Goal: Information Seeking & Learning: Learn about a topic

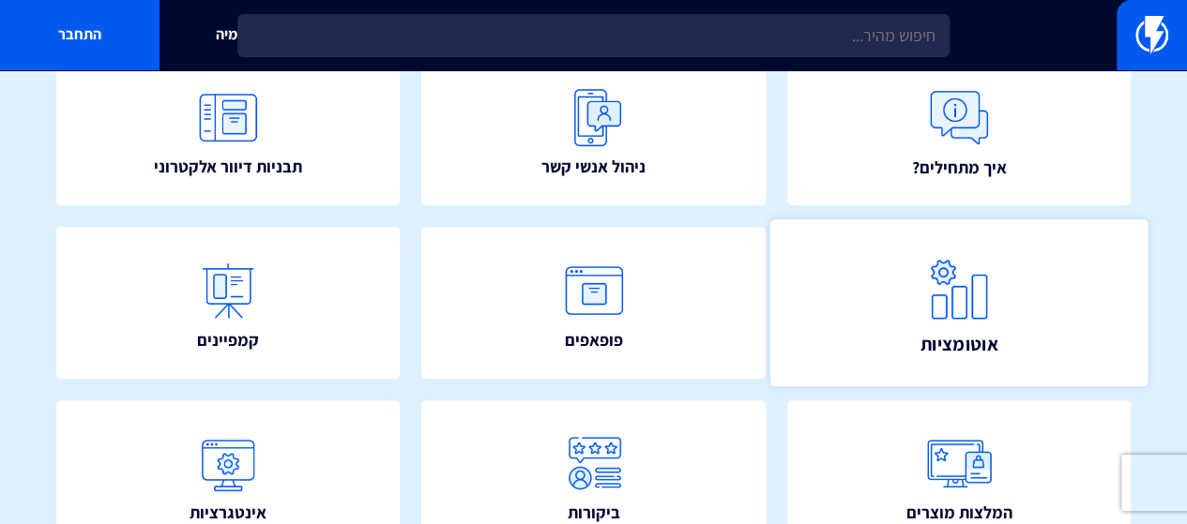
scroll to position [281, 0]
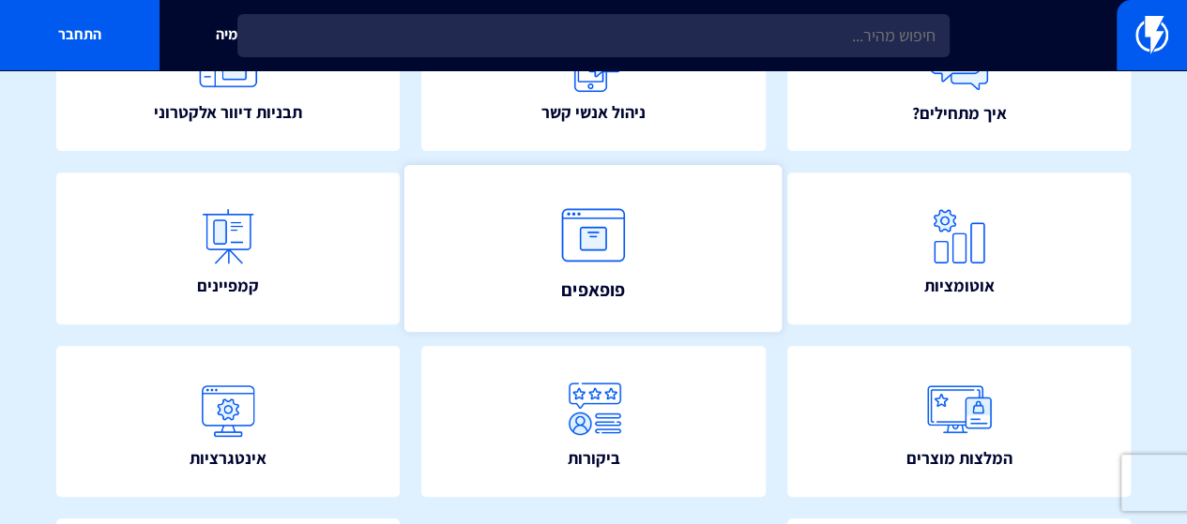
click at [621, 257] on img at bounding box center [594, 235] width 83 height 83
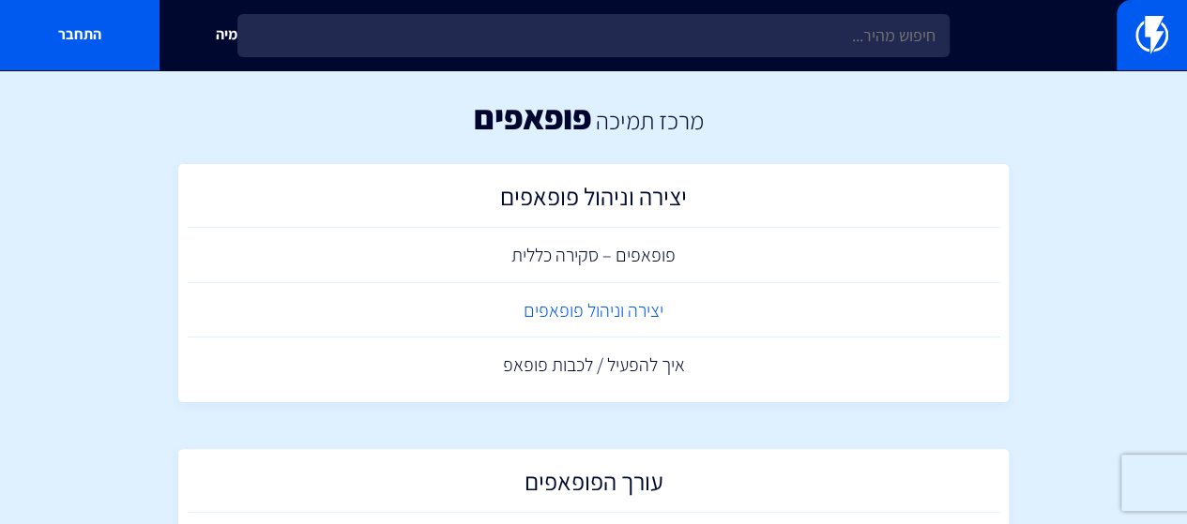
click at [630, 314] on link "יצירה וניהול פופאפים" at bounding box center [594, 310] width 812 height 55
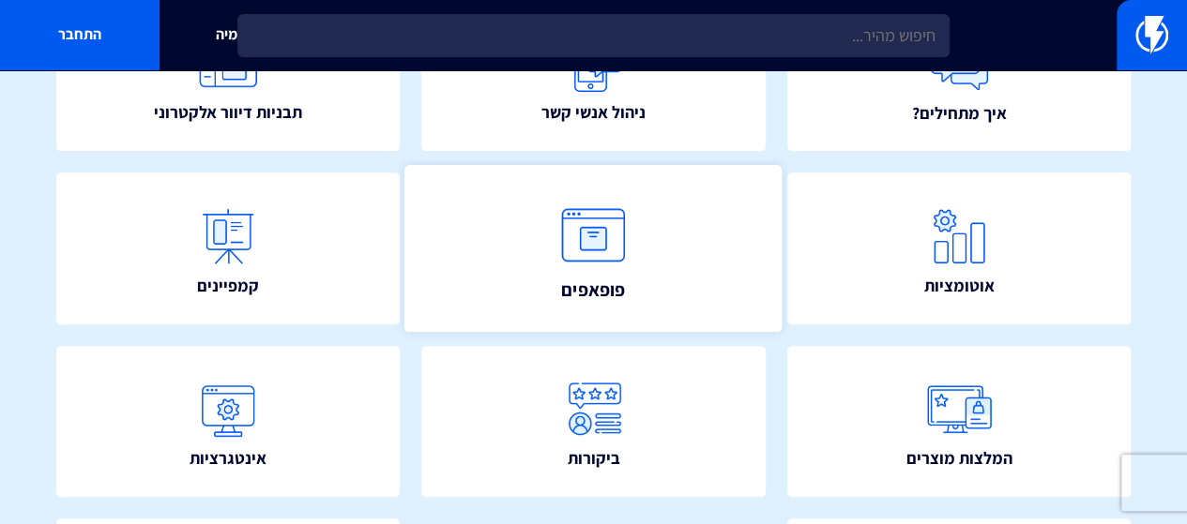
click at [560, 263] on img at bounding box center [594, 235] width 83 height 83
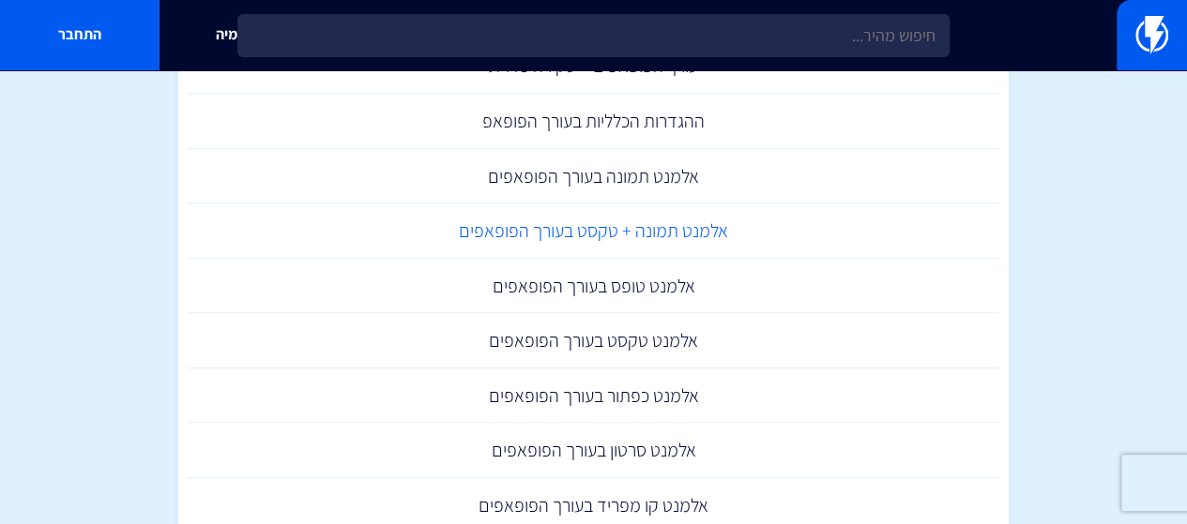
scroll to position [563, 0]
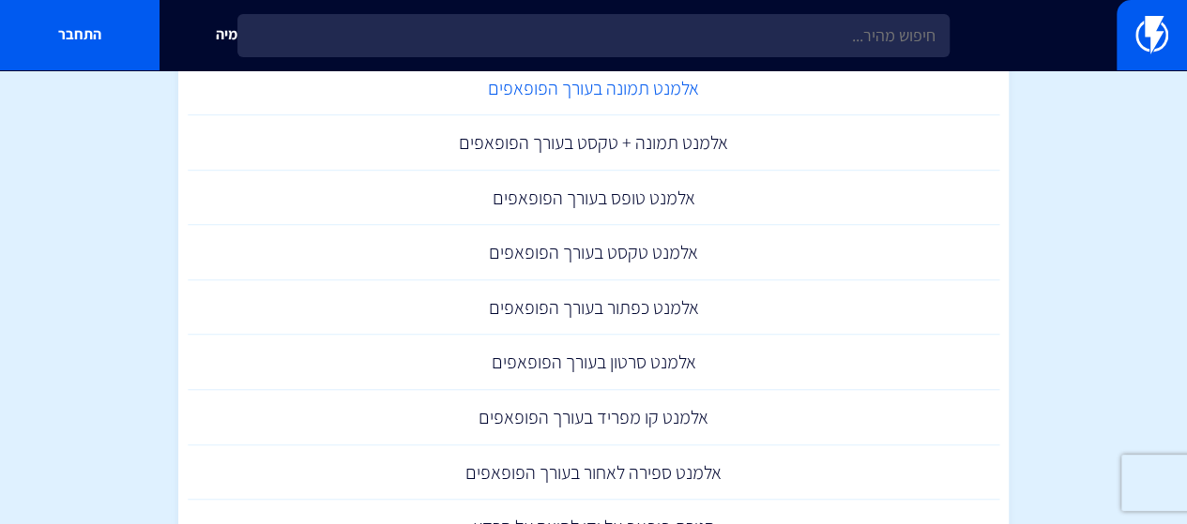
click at [638, 97] on link "אלמנט תמונה בעורך הפופאפים" at bounding box center [594, 88] width 812 height 55
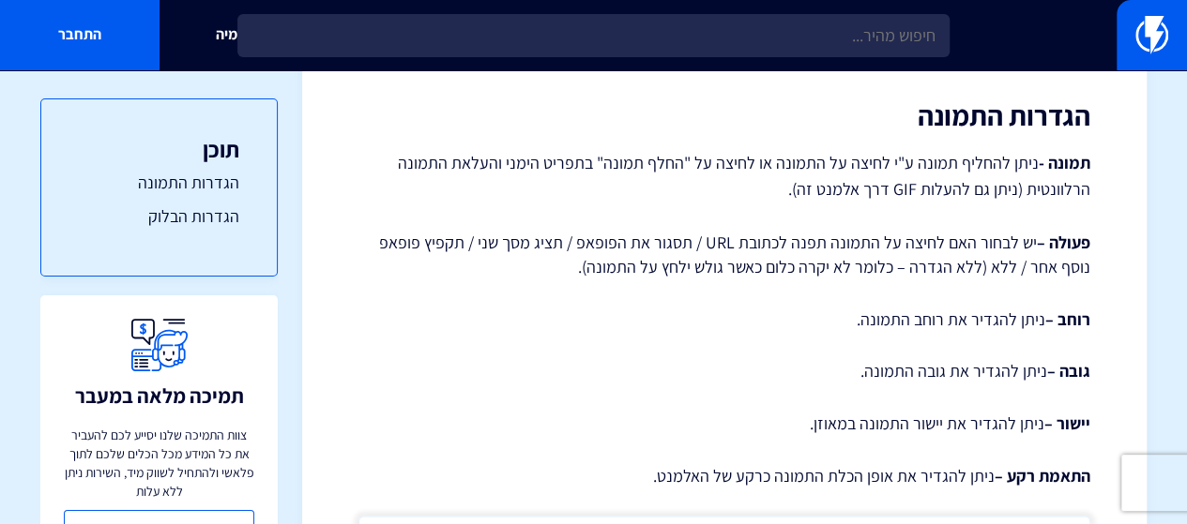
scroll to position [769, 0]
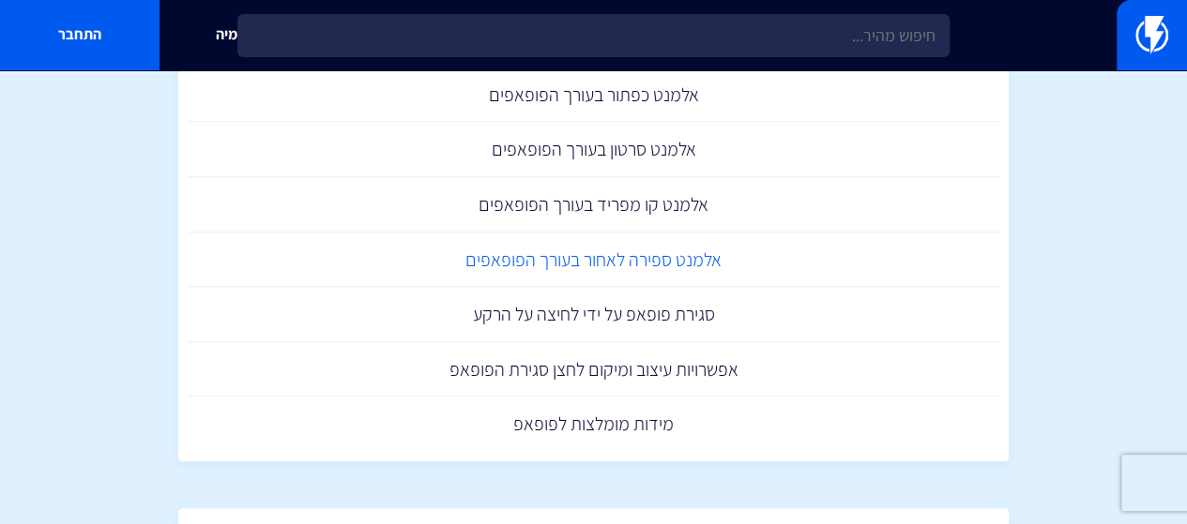
scroll to position [751, 0]
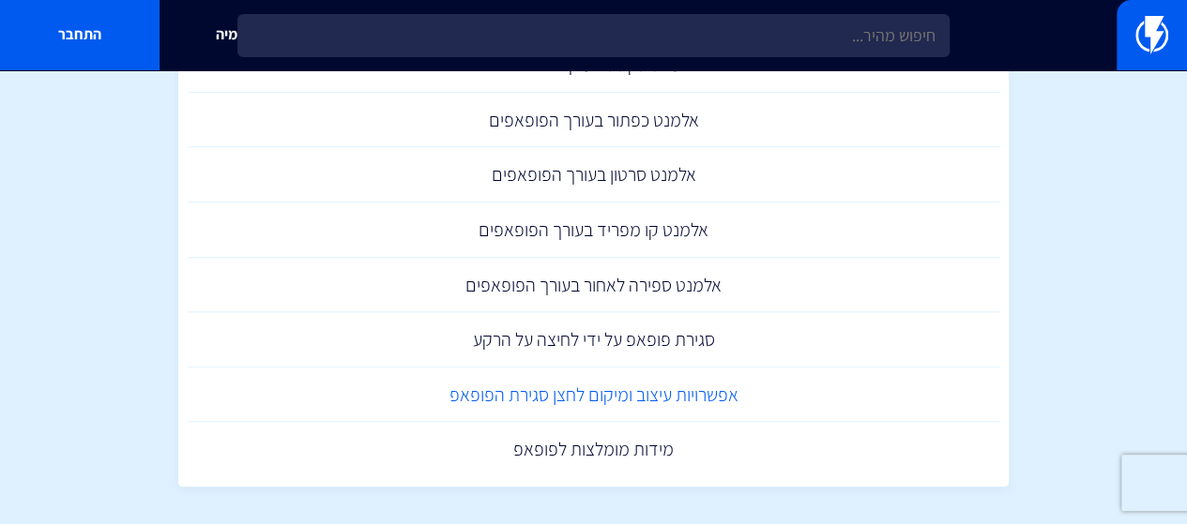
click at [576, 402] on link "אפשרויות עיצוב ומיקום לחצן סגירת הפופאפ" at bounding box center [594, 395] width 812 height 55
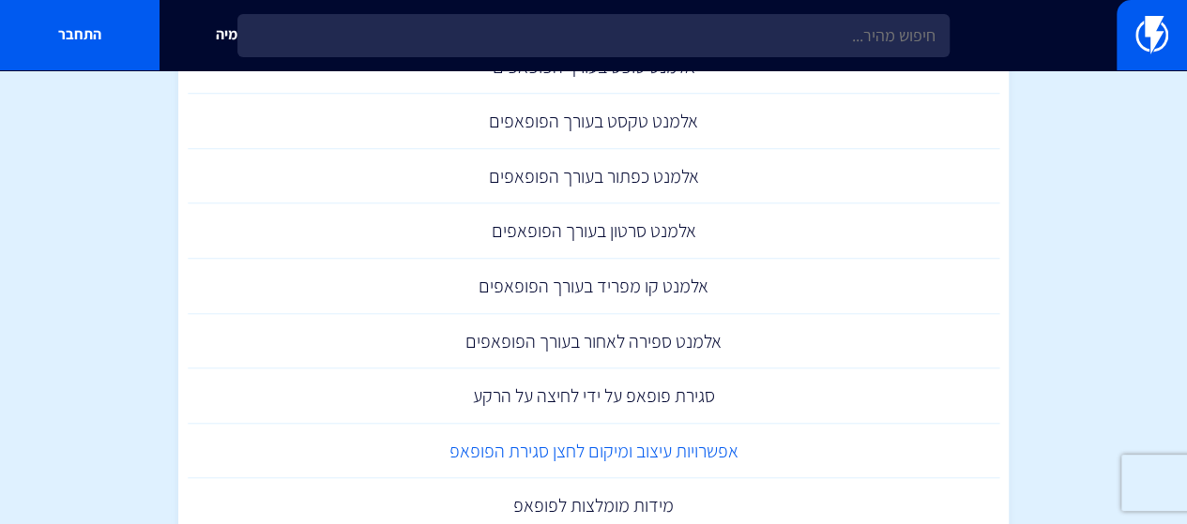
scroll to position [657, 0]
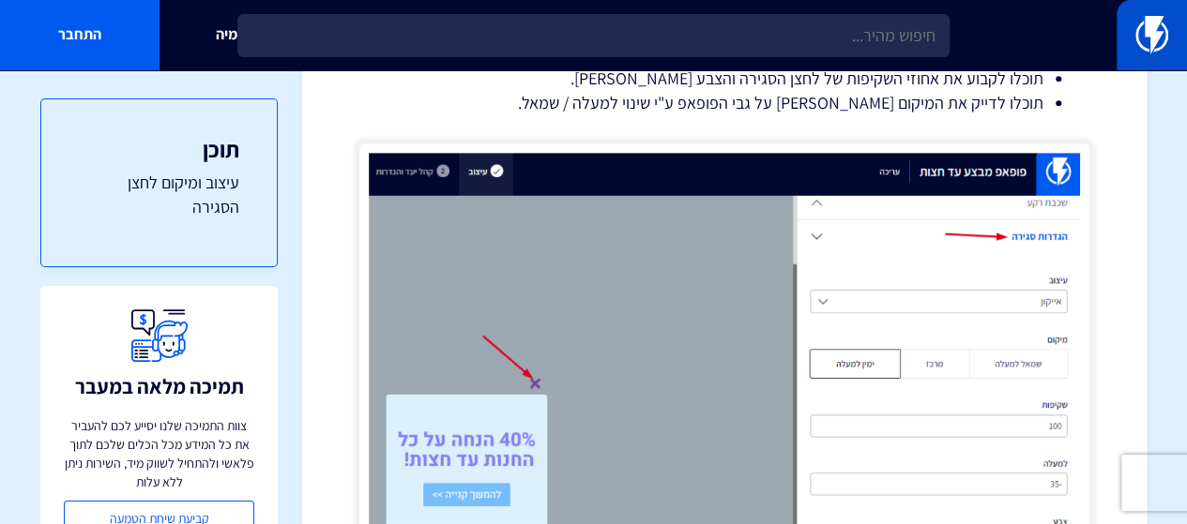
scroll to position [469, 0]
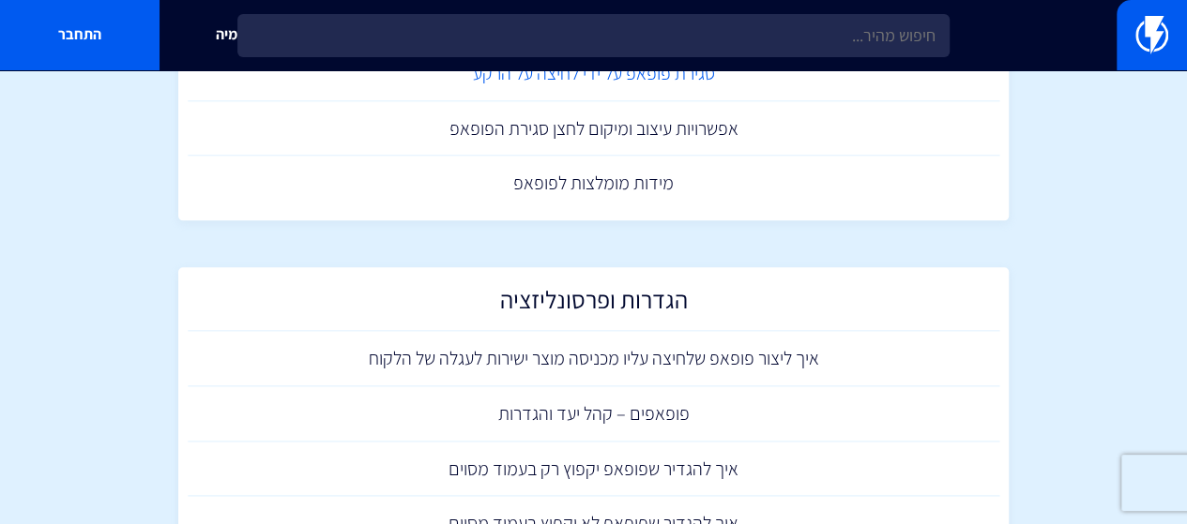
scroll to position [829, 0]
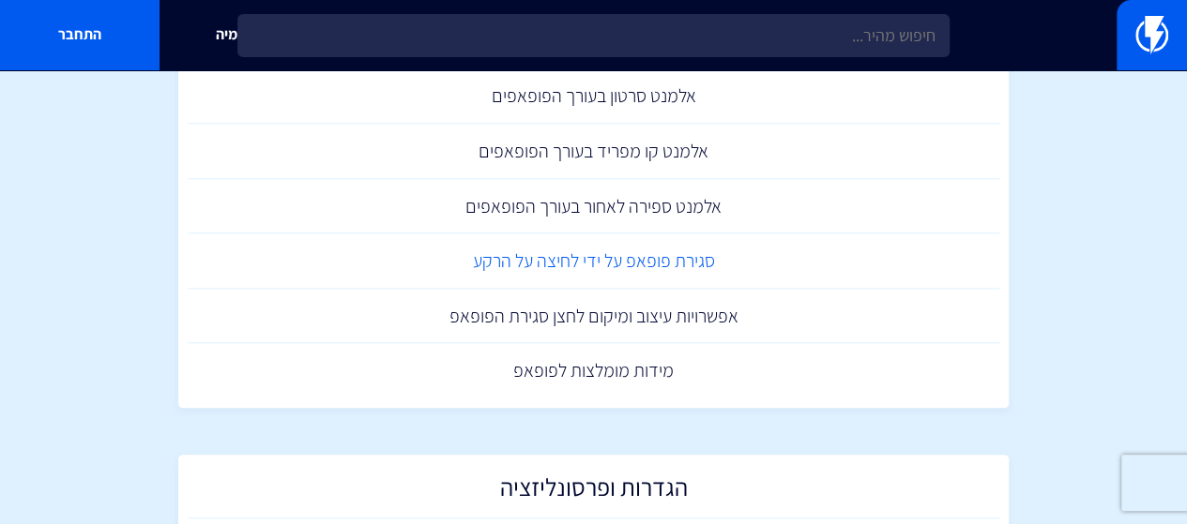
click at [745, 365] on link "מידות מומלצות לפופאפ" at bounding box center [594, 370] width 812 height 55
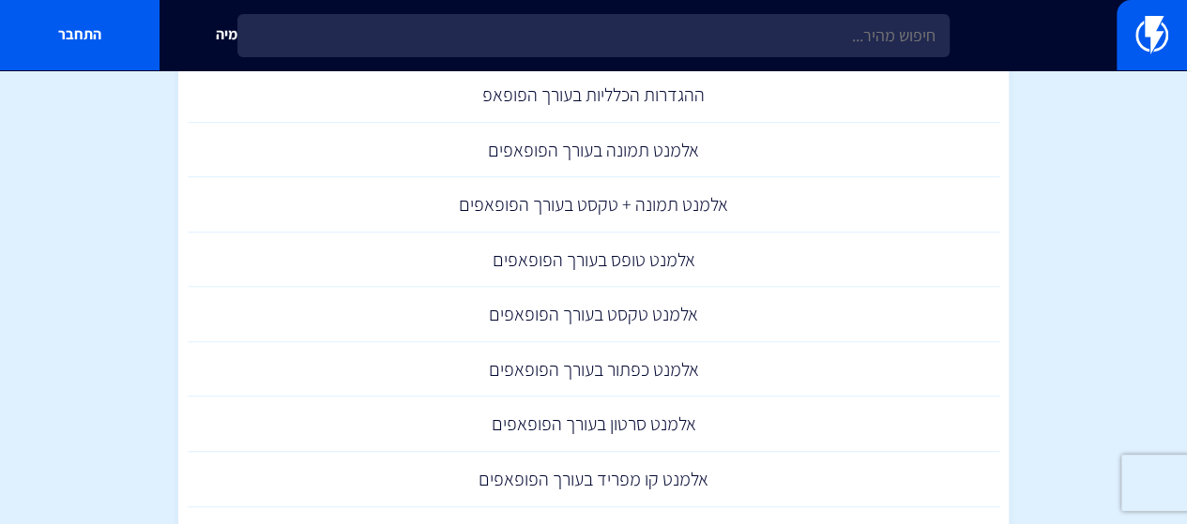
scroll to position [548, 0]
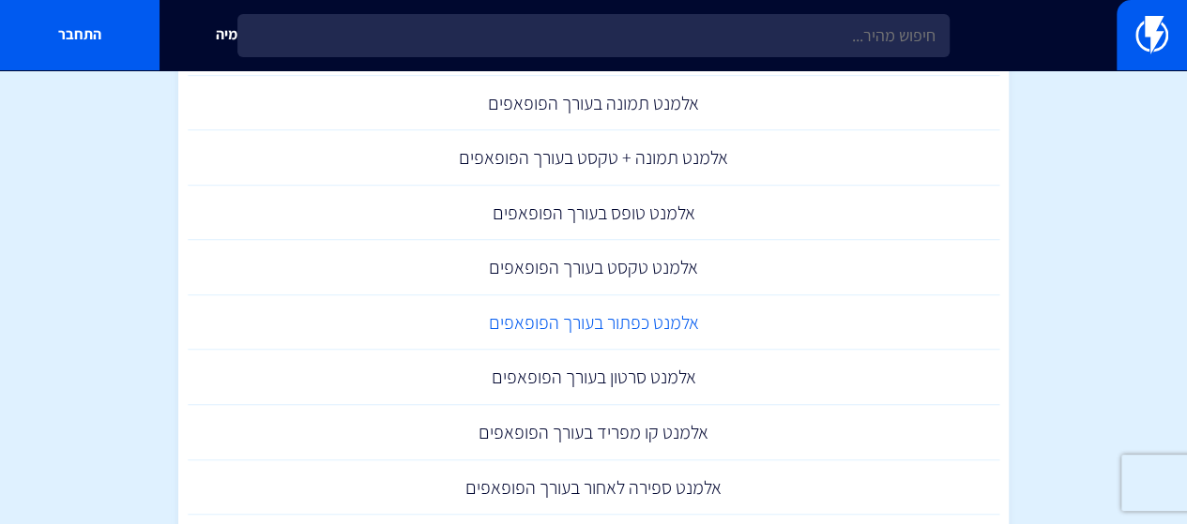
click at [663, 341] on link "אלמנט כפתור בעורך הפופאפים" at bounding box center [594, 323] width 812 height 55
